Goal: Transaction & Acquisition: Purchase product/service

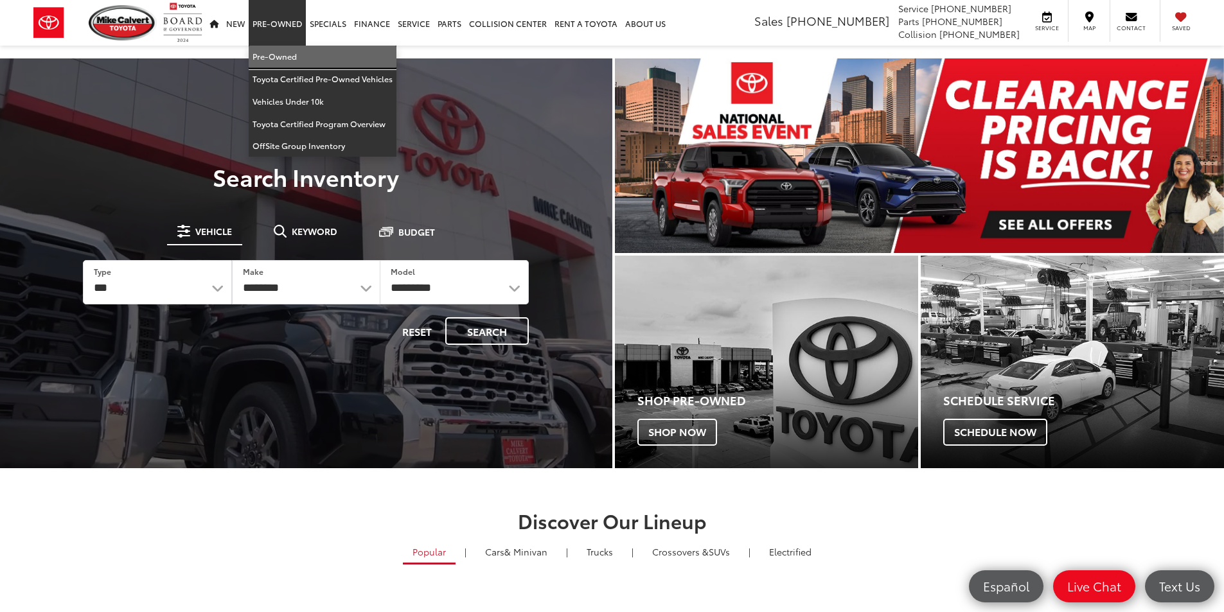
click at [288, 60] on link "Pre-Owned" at bounding box center [323, 57] width 148 height 22
